Goal: Transaction & Acquisition: Purchase product/service

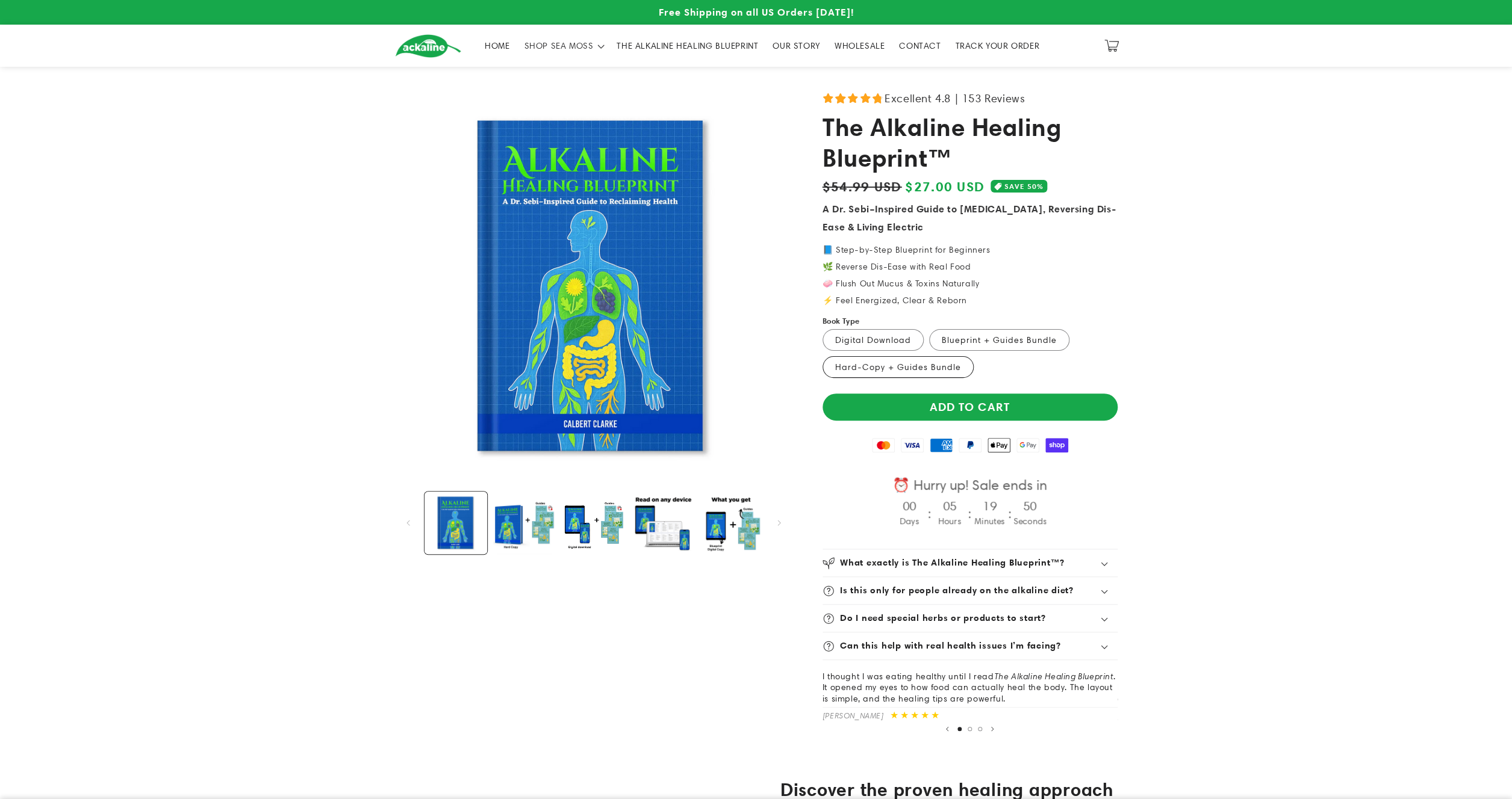
click at [912, 368] on label "Hard-Copy + Guides Bundle Variant sold out or unavailable" at bounding box center [898, 368] width 151 height 22
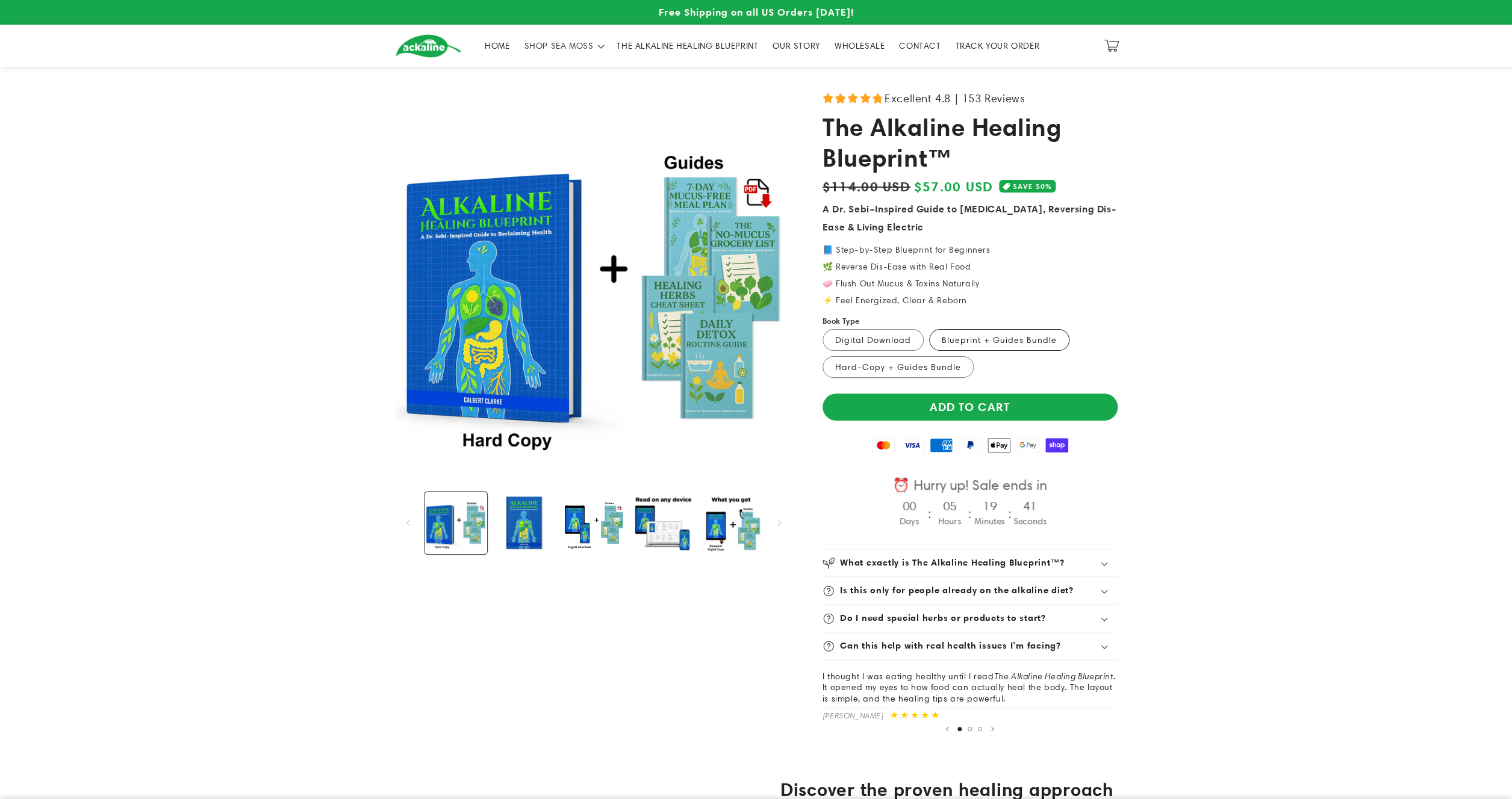
click at [999, 339] on label "Blueprint + Guides Bundle Variant sold out or unavailable" at bounding box center [999, 340] width 141 height 22
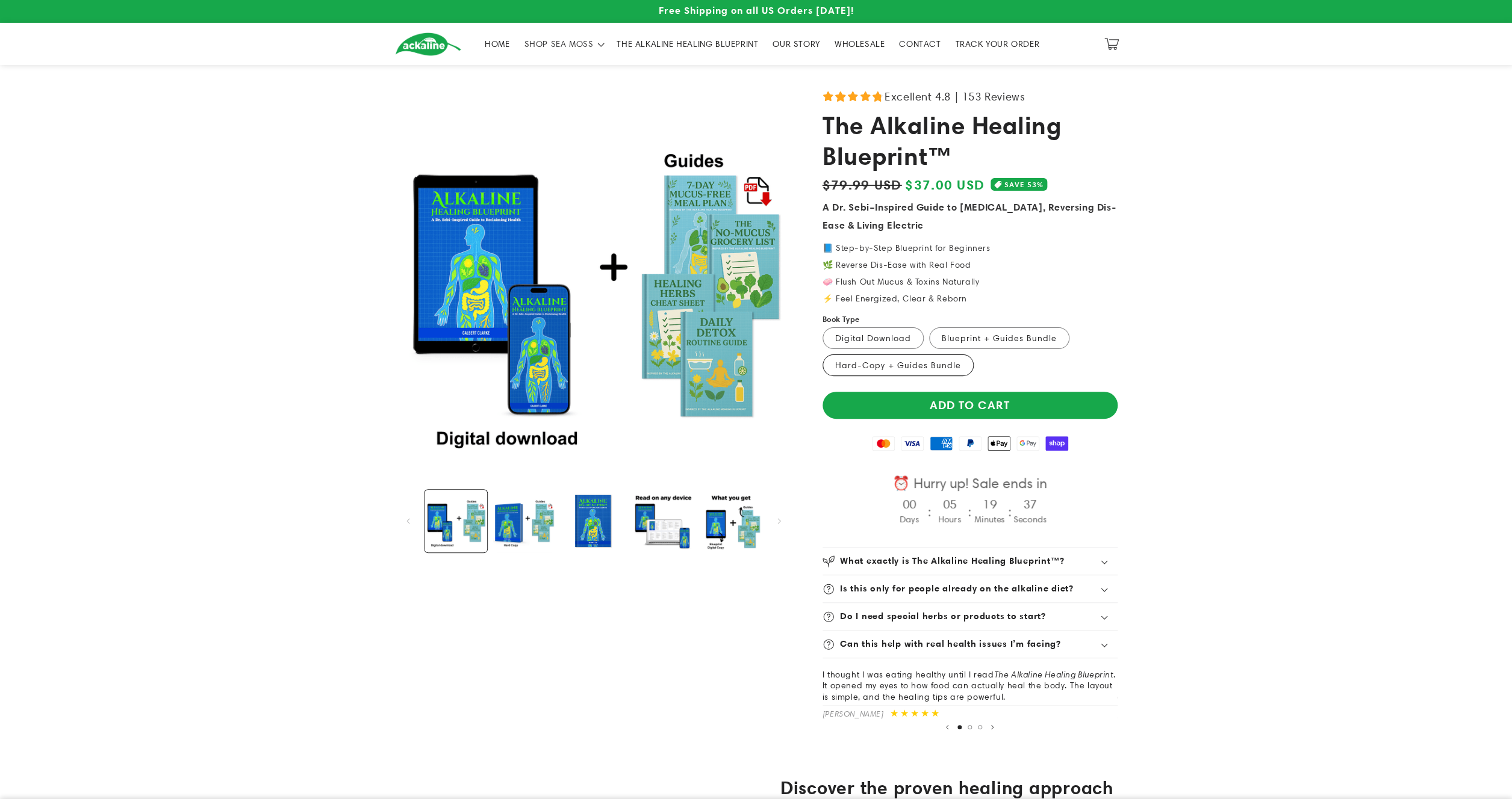
click at [912, 361] on label "Hard-Copy + Guides Bundle Variant sold out or unavailable" at bounding box center [898, 366] width 151 height 22
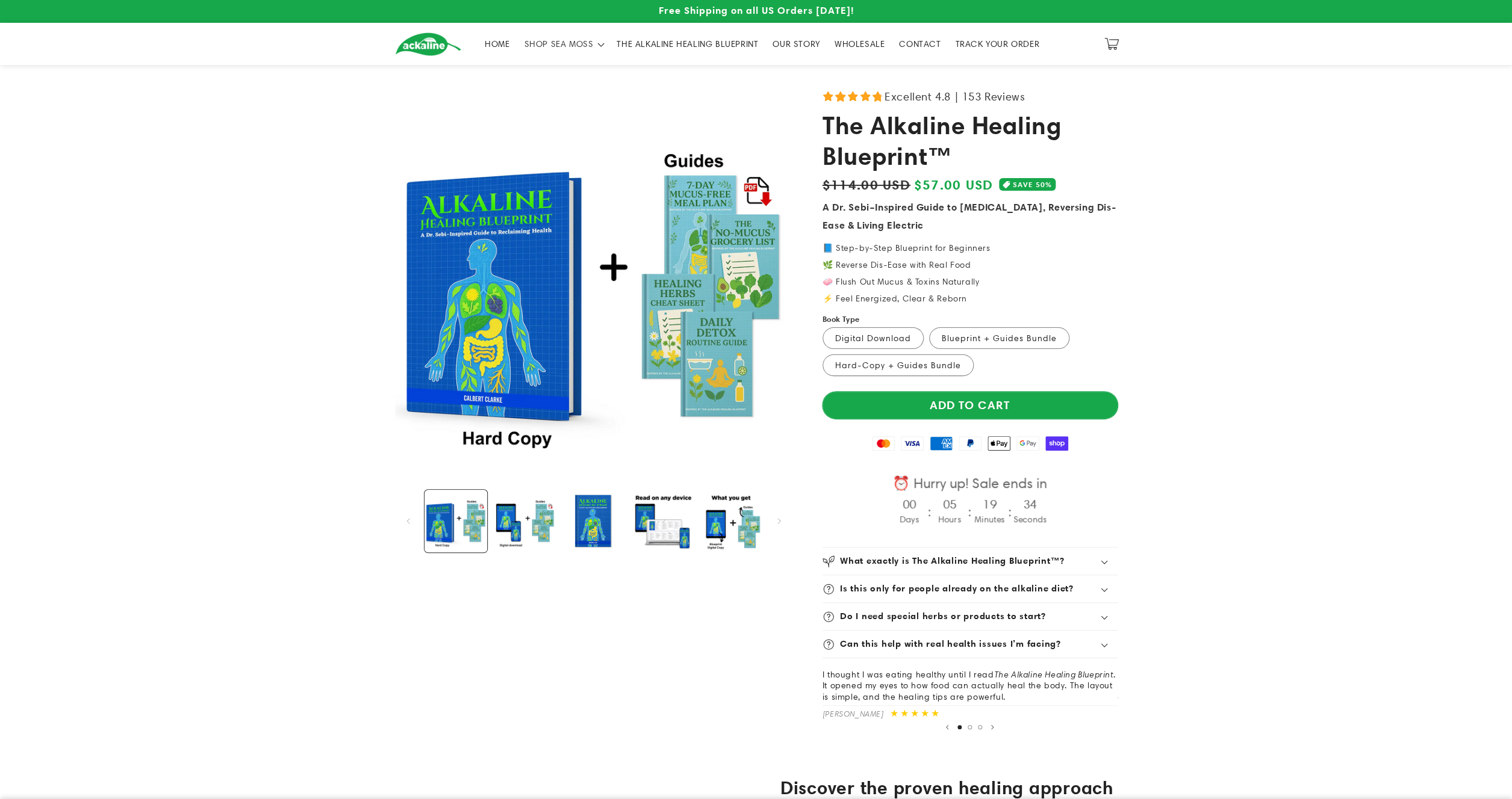
click at [985, 405] on button "Add to cart" at bounding box center [969, 406] width 295 height 27
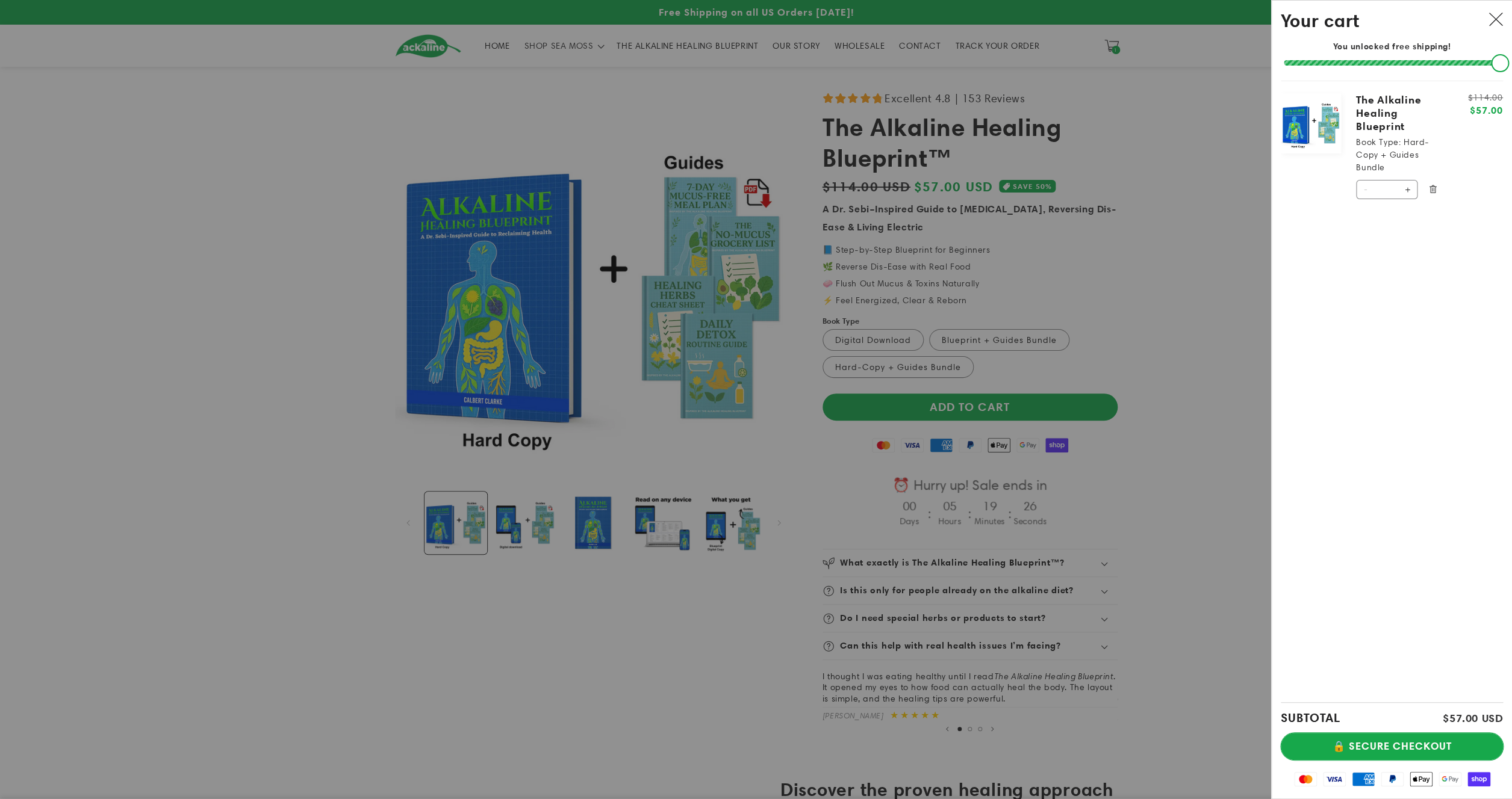
click at [1439, 746] on button "🔒 SECURE CHECKOUT" at bounding box center [1392, 747] width 223 height 27
